Goal: Task Accomplishment & Management: Manage account settings

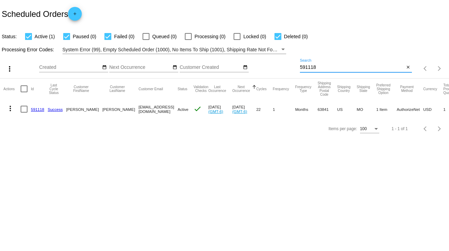
drag, startPoint x: 324, startPoint y: 66, endPoint x: 286, endPoint y: 66, distance: 37.5
click at [286, 66] on div "more_vert Sep Jan Feb Mar [DATE]" at bounding box center [224, 66] width 449 height 24
type input "645032"
click at [36, 108] on link "645032" at bounding box center [37, 109] width 13 height 4
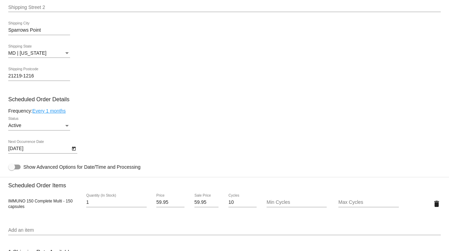
scroll to position [330, 0]
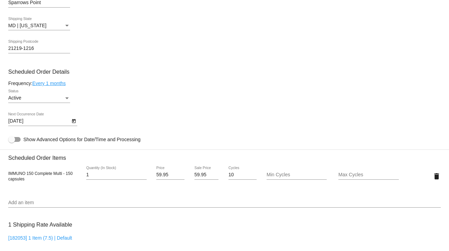
click at [73, 123] on icon "Open calendar" at bounding box center [74, 121] width 5 height 8
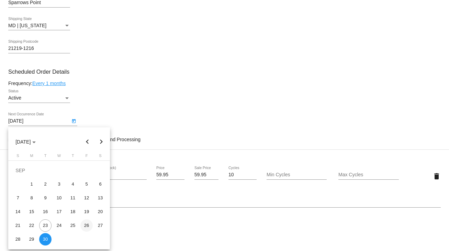
click at [87, 227] on div "26" at bounding box center [86, 225] width 12 height 12
type input "[DATE]"
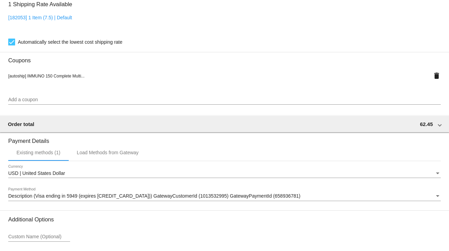
scroll to position [609, 0]
